Goal: Task Accomplishment & Management: Use online tool/utility

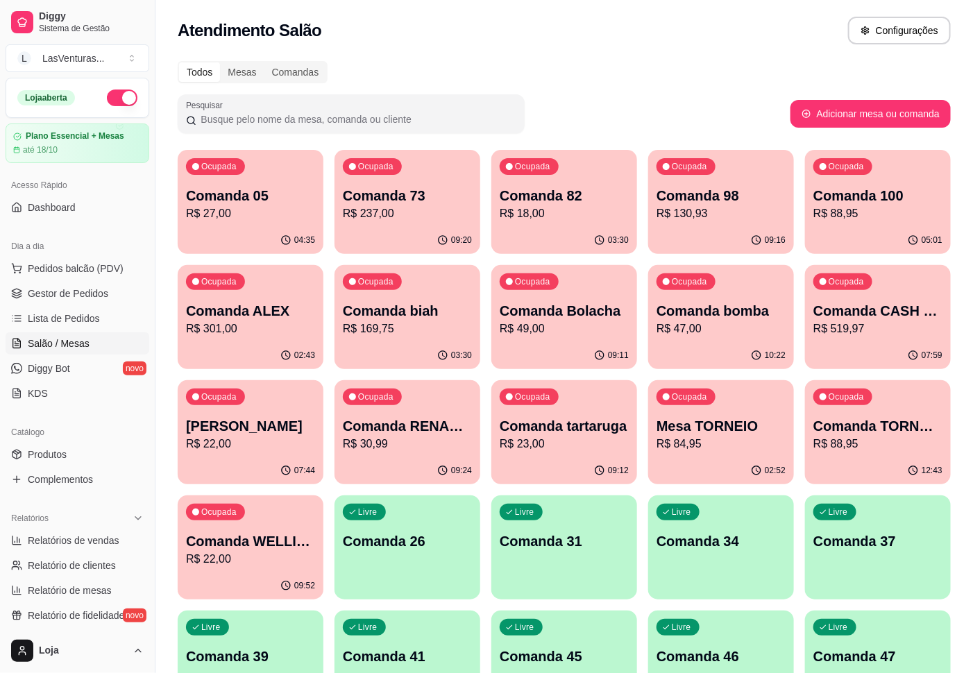
click at [729, 330] on p "R$ 47,00" at bounding box center [721, 329] width 129 height 17
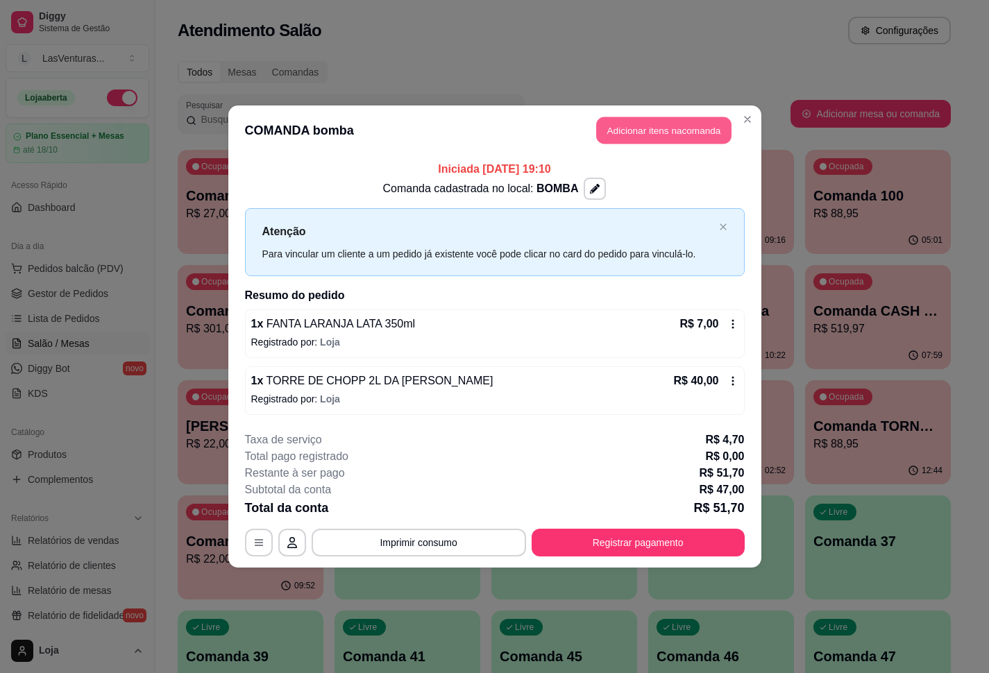
click at [665, 133] on button "Adicionar itens na comanda" at bounding box center [663, 130] width 135 height 27
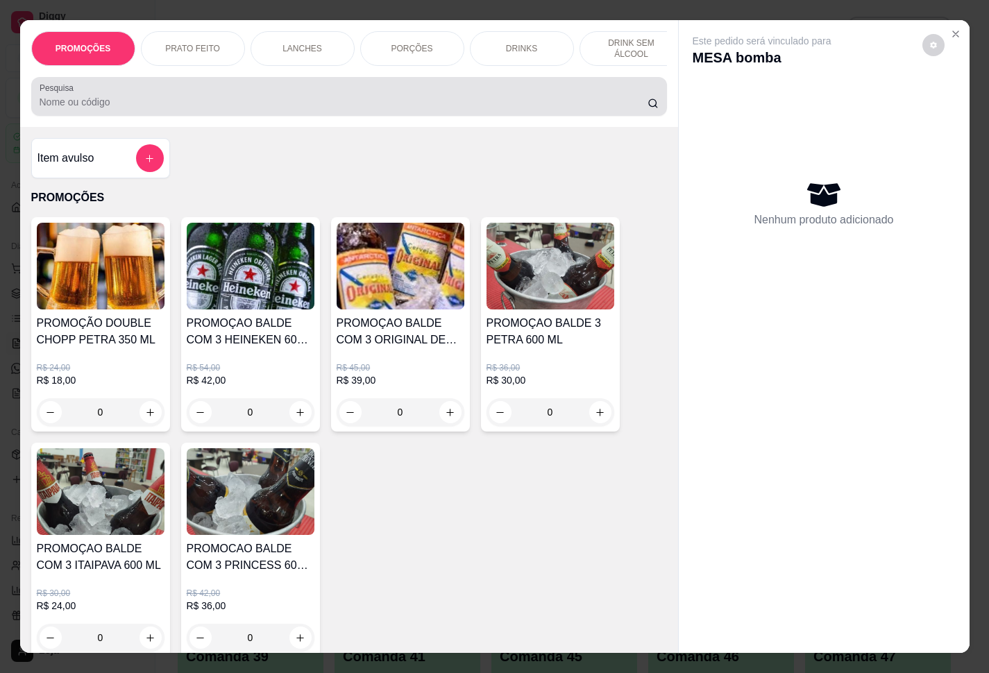
click at [500, 109] on input "Pesquisa" at bounding box center [344, 102] width 608 height 14
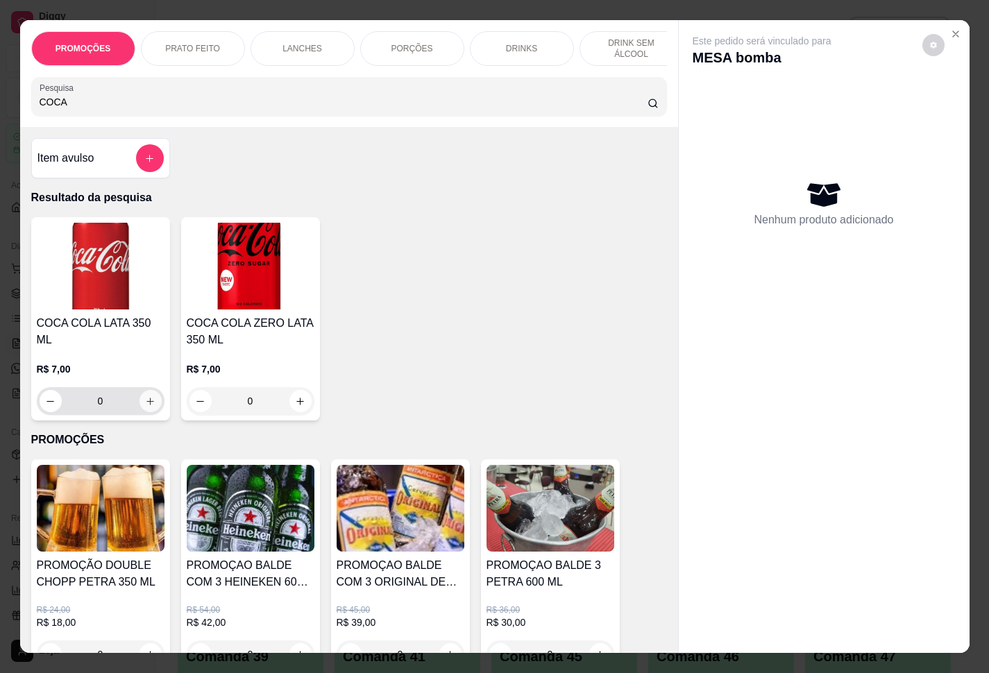
type input "COCA"
click at [145, 396] on icon "increase-product-quantity" at bounding box center [150, 401] width 10 height 10
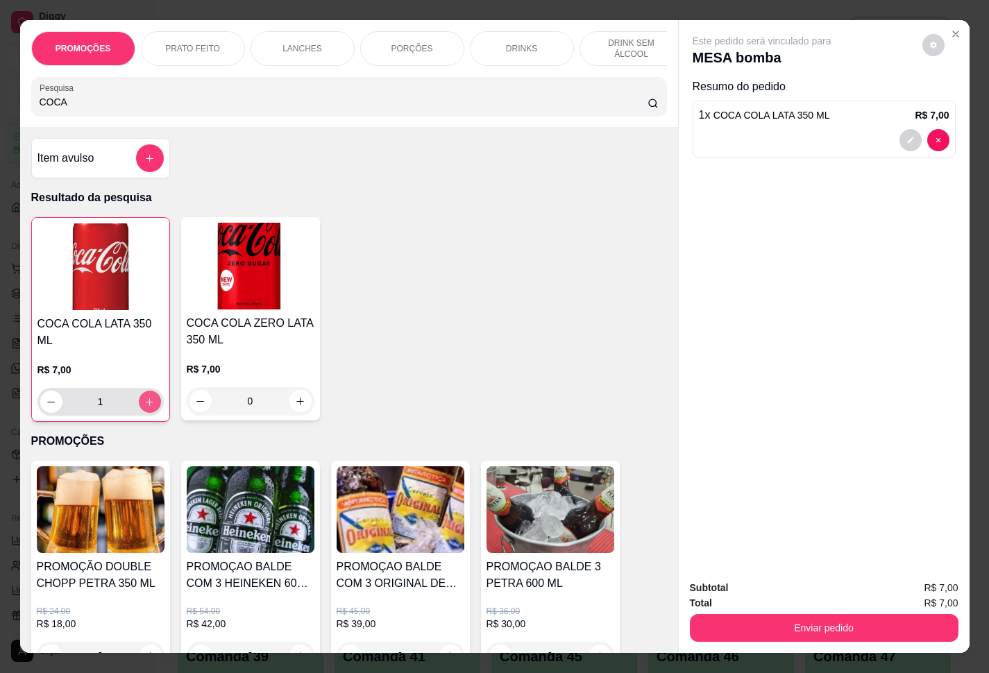
type input "1"
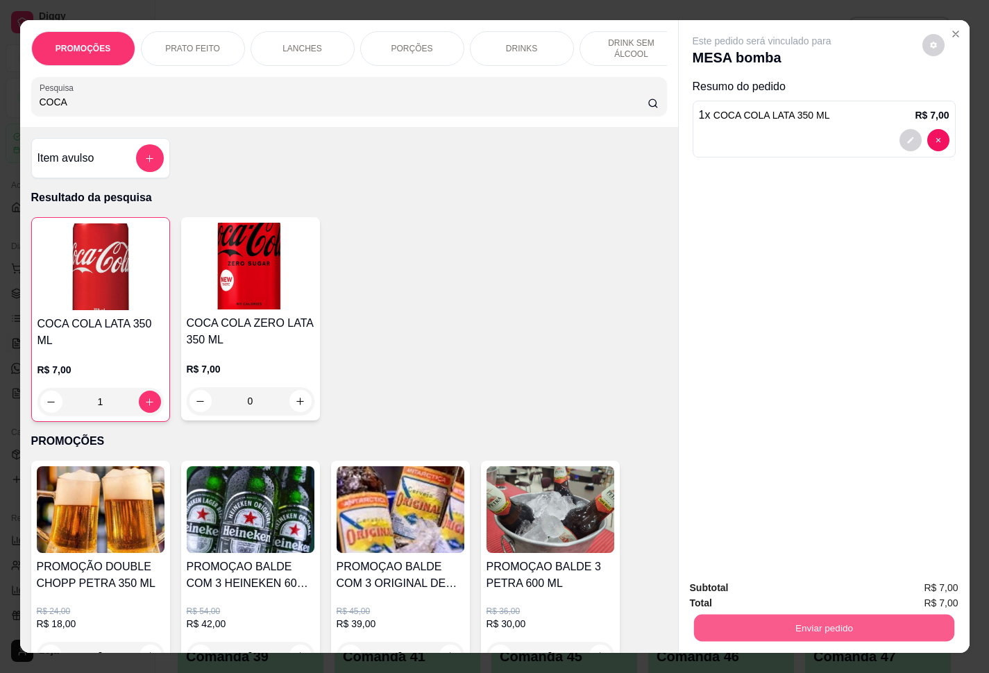
click at [767, 615] on button "Enviar pedido" at bounding box center [823, 628] width 260 height 27
click at [908, 580] on button "Enviar pedido" at bounding box center [919, 586] width 76 height 26
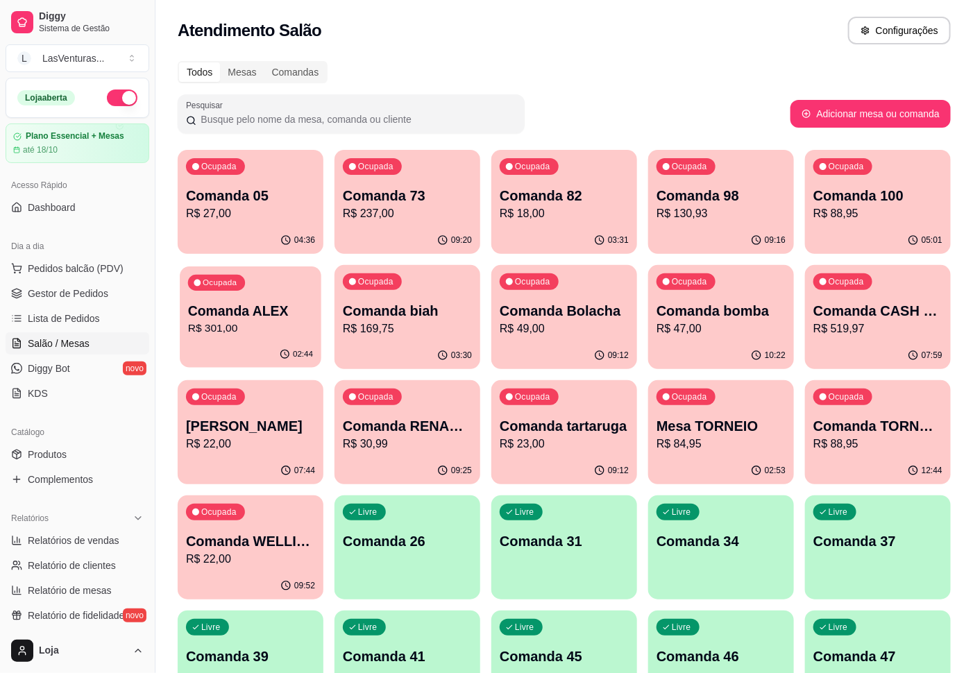
click at [281, 344] on div "02:44" at bounding box center [251, 354] width 142 height 26
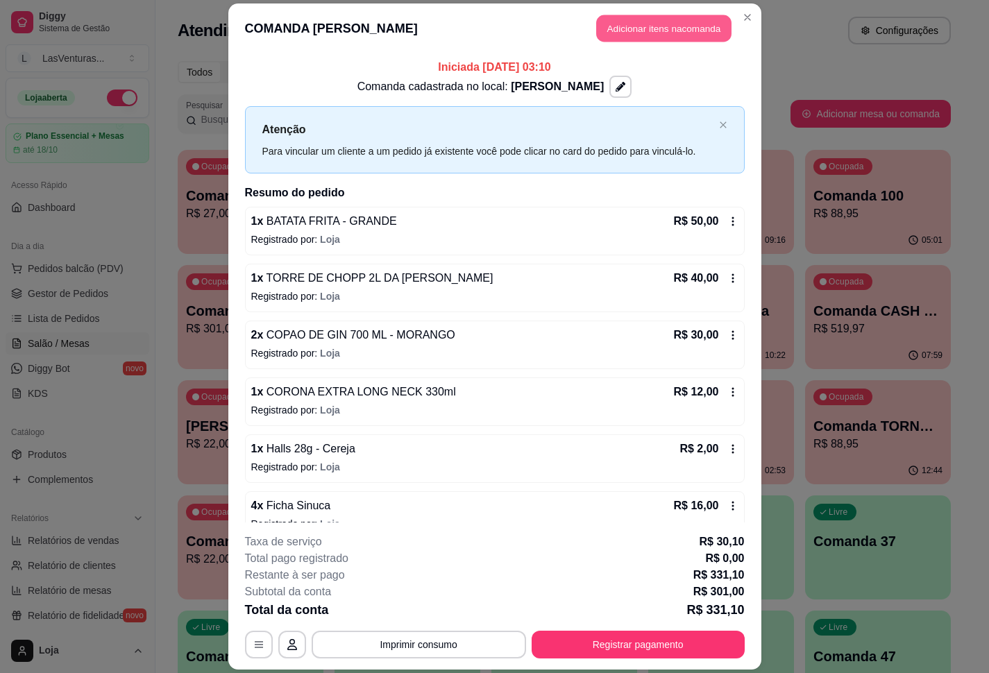
click at [656, 26] on button "Adicionar itens na comanda" at bounding box center [663, 28] width 135 height 27
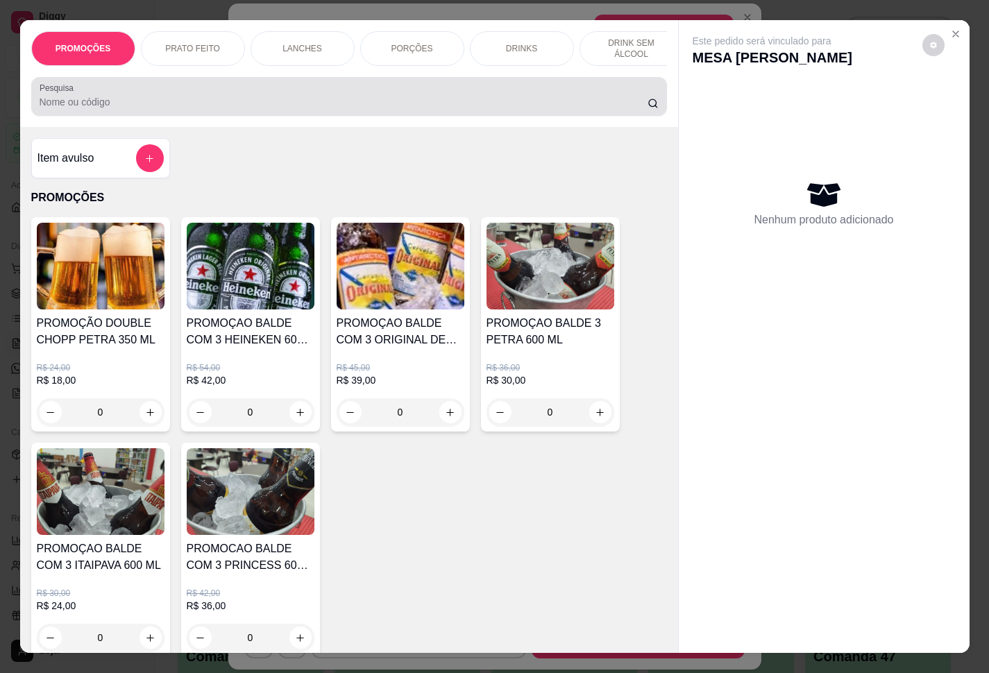
click at [309, 109] on input "Pesquisa" at bounding box center [344, 102] width 608 height 14
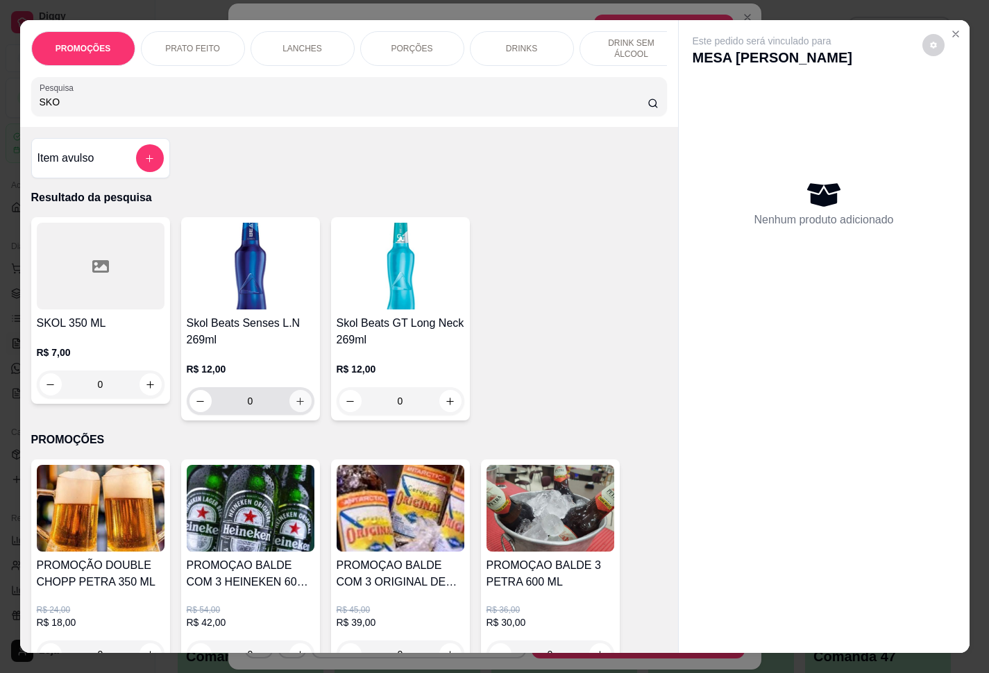
type input "SKO"
click at [296, 407] on icon "increase-product-quantity" at bounding box center [300, 401] width 10 height 10
type input "1"
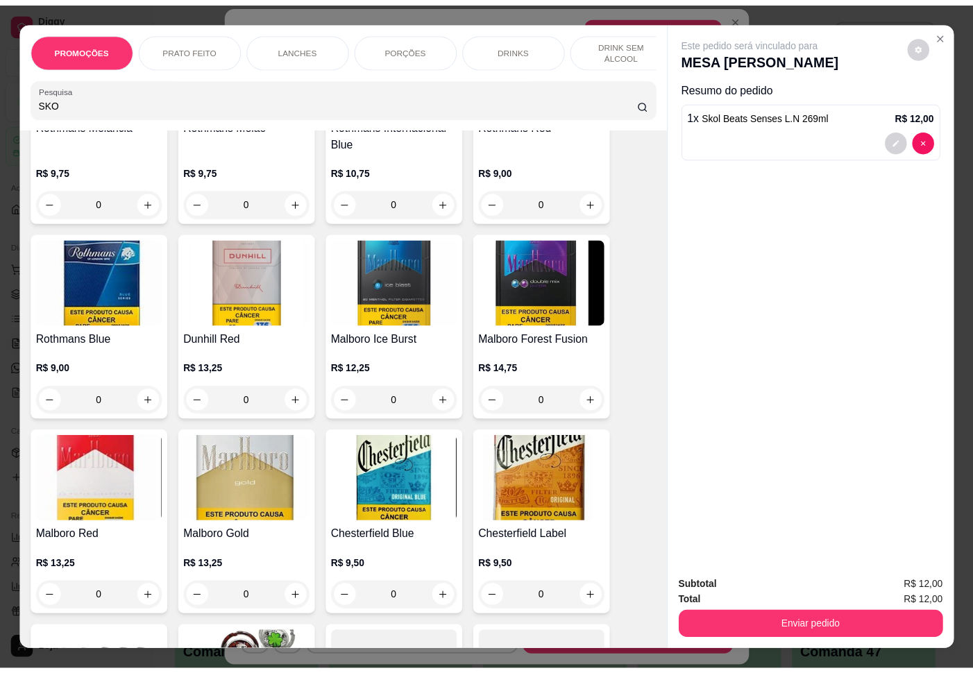
scroll to position [14428, 0]
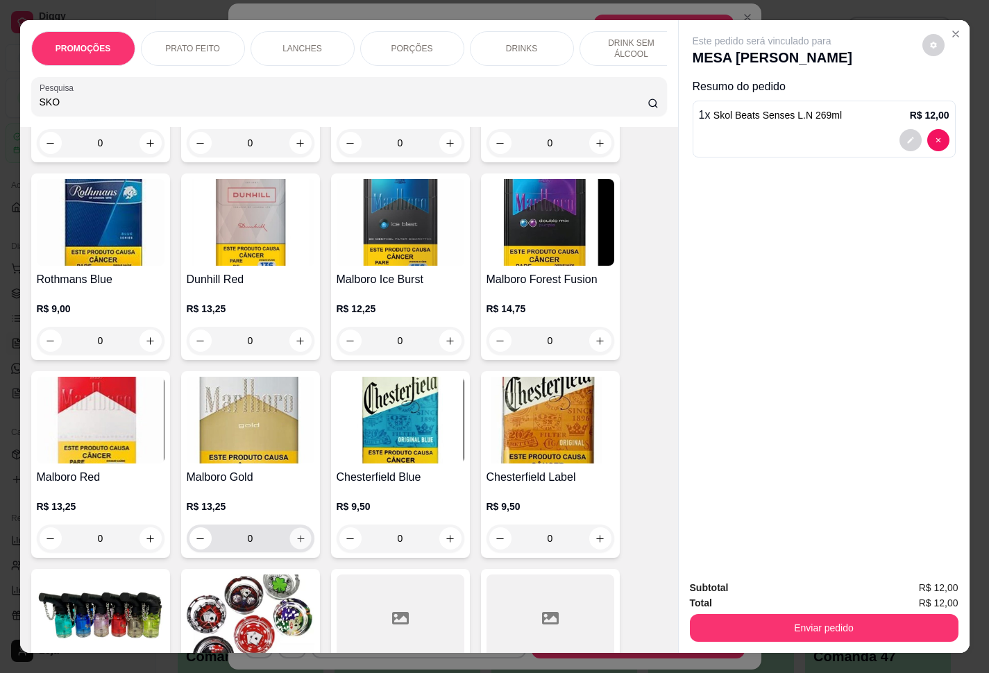
click at [295, 534] on icon "increase-product-quantity" at bounding box center [300, 539] width 10 height 10
type input "1"
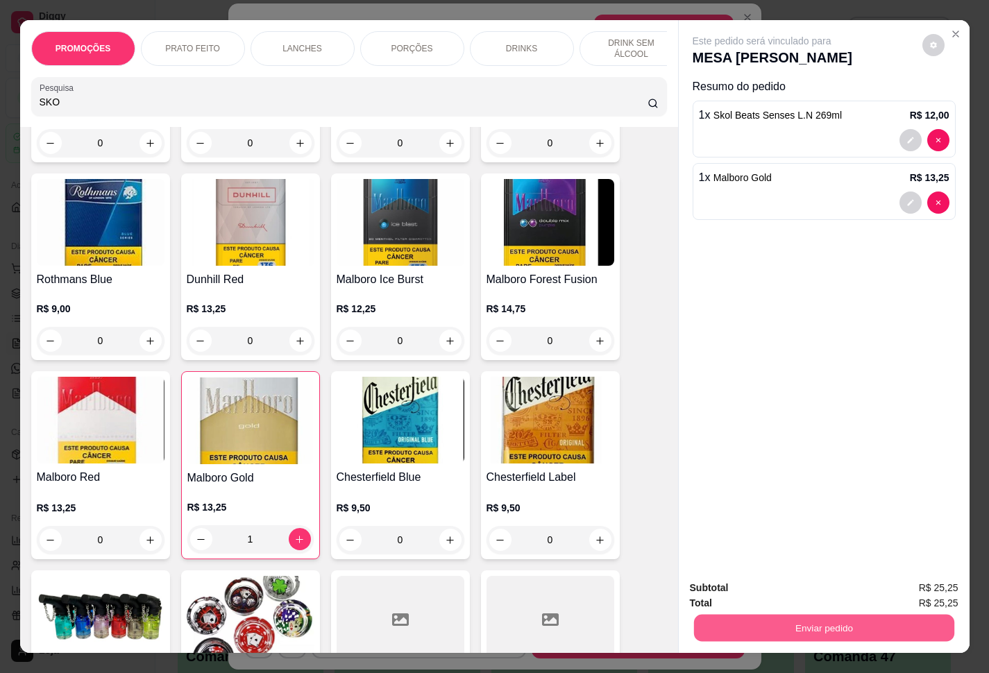
click at [808, 616] on button "Enviar pedido" at bounding box center [823, 628] width 260 height 27
click at [917, 590] on button "Enviar pedido" at bounding box center [920, 586] width 78 height 26
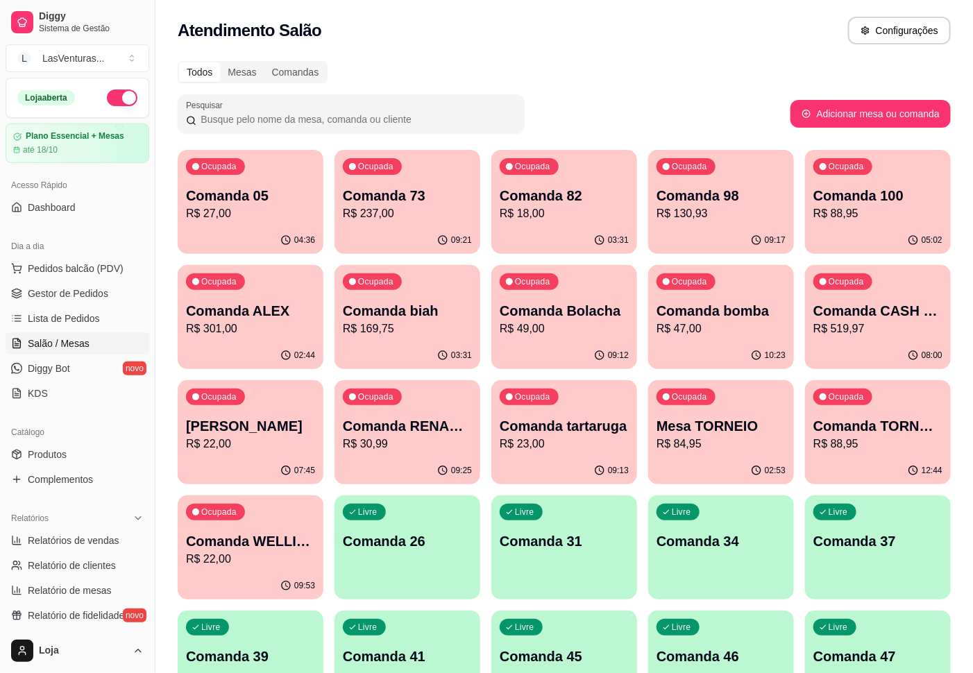
drag, startPoint x: 804, startPoint y: 24, endPoint x: 792, endPoint y: 2, distance: 24.9
click at [795, 9] on div "Atendimento Salão Configurações" at bounding box center [564, 26] width 818 height 53
